Goal: Ask a question

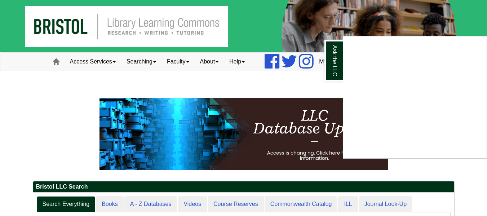
click at [54, 63] on div "Ask the LLC" at bounding box center [243, 108] width 487 height 216
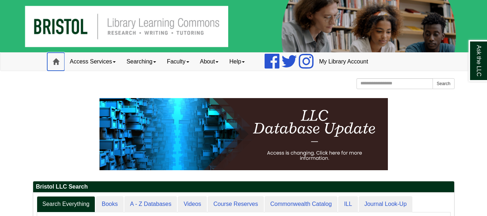
click at [55, 62] on span at bounding box center [56, 61] width 6 height 6
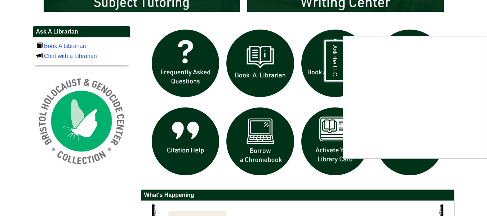
scroll to position [483, 0]
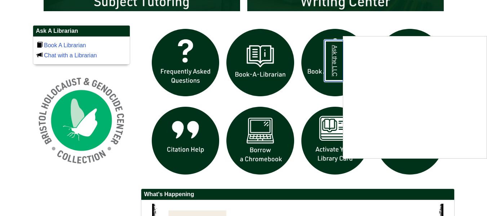
click at [334, 59] on link "Ask the LLC" at bounding box center [334, 60] width 19 height 41
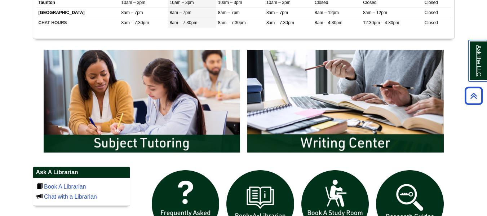
scroll to position [342, 0]
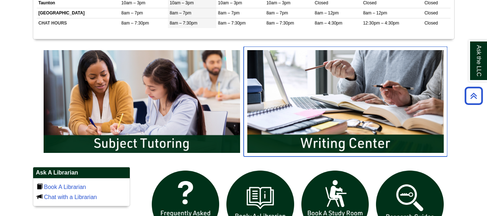
click at [284, 91] on img "slideshow" at bounding box center [346, 102] width 204 height 110
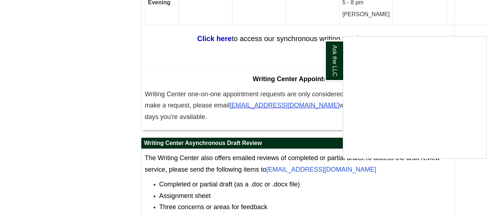
scroll to position [4412, 0]
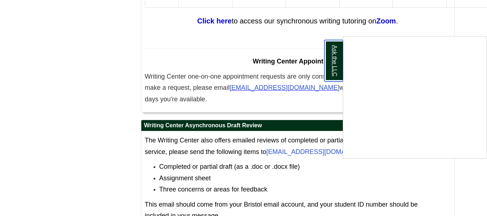
click at [330, 61] on link "Ask the LLC" at bounding box center [334, 60] width 19 height 41
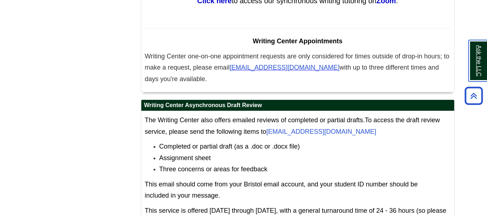
scroll to position [4435, 0]
